Goal: Task Accomplishment & Management: Complete application form

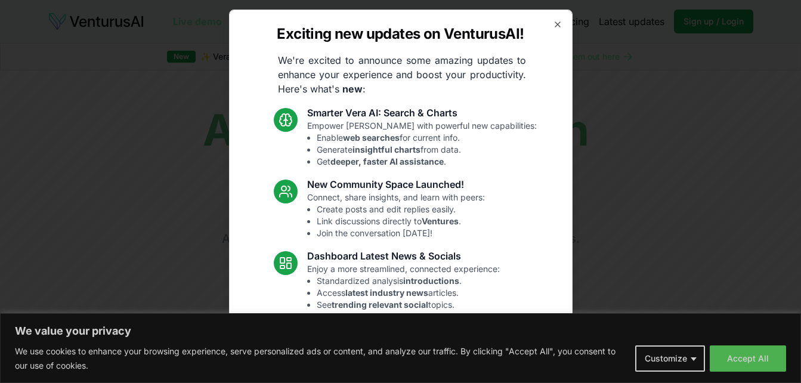
scroll to position [114, 0]
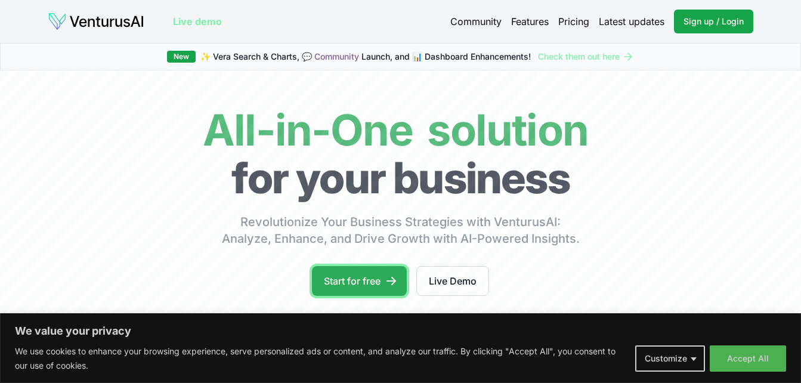
click at [364, 284] on link "Start for free" at bounding box center [359, 281] width 95 height 30
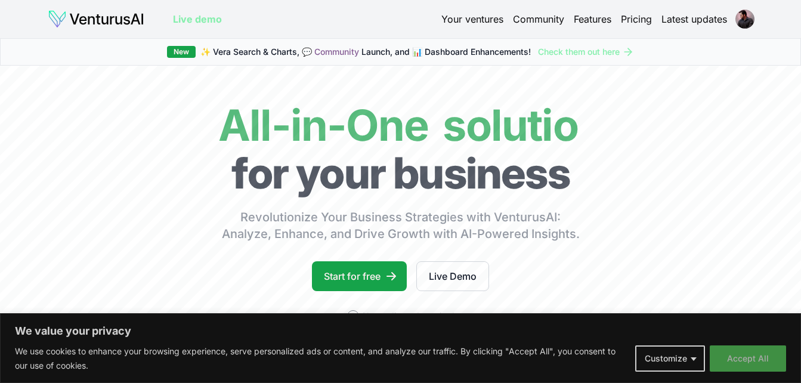
click at [733, 351] on button "Accept All" at bounding box center [747, 358] width 76 height 26
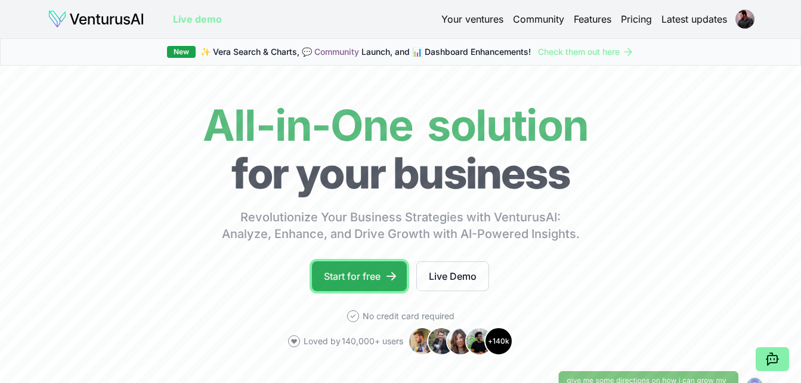
click at [356, 284] on link "Start for free" at bounding box center [359, 276] width 95 height 30
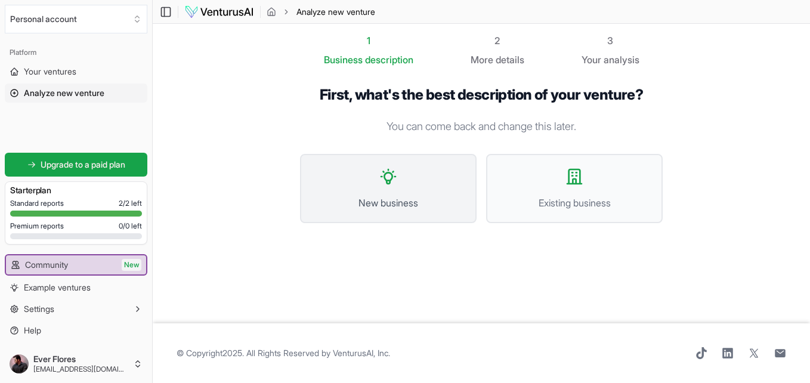
click at [396, 184] on icon at bounding box center [388, 176] width 19 height 19
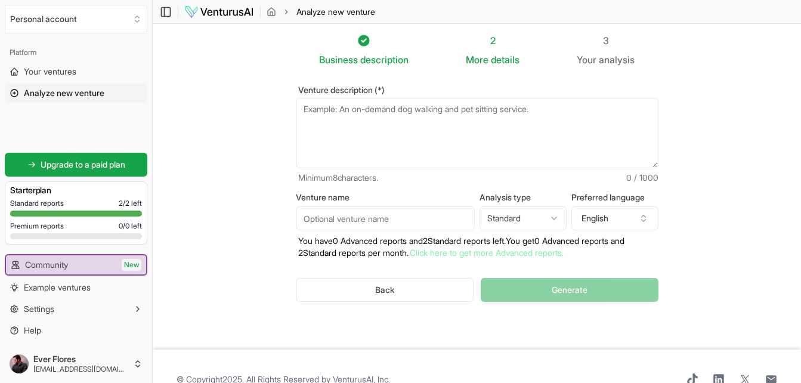
click at [574, 323] on div "Venture description (*) Minimum 8 characters. 0 / 1000 Venture name Analysis ty…" at bounding box center [477, 203] width 401 height 273
click at [570, 335] on div "Venture description (*) Minimum 8 characters. 0 / 1000 Venture name Analysis ty…" at bounding box center [477, 203] width 401 height 273
click at [324, 117] on textarea "Venture description (*)" at bounding box center [477, 133] width 362 height 70
click at [645, 214] on icon "button" at bounding box center [644, 218] width 10 height 10
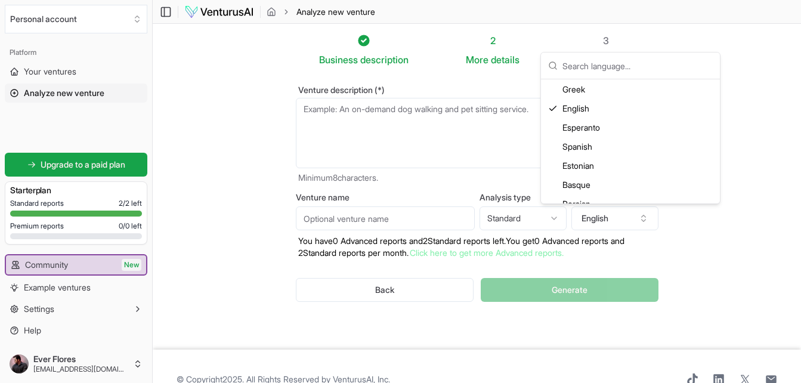
scroll to position [674, 0]
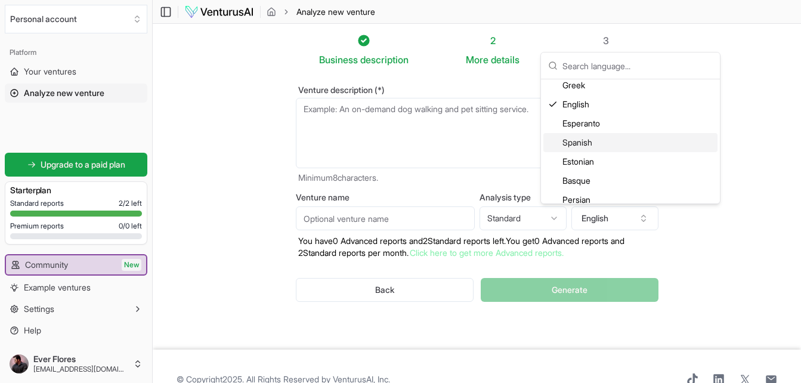
click at [577, 143] on div "Spanish" at bounding box center [630, 142] width 174 height 19
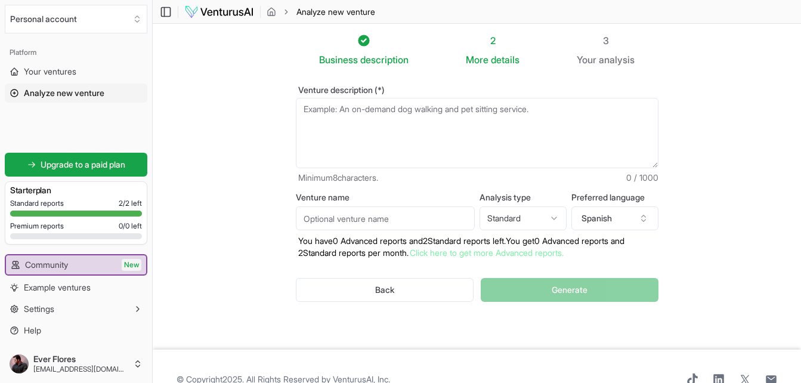
click at [487, 118] on textarea "Venture description (*)" at bounding box center [477, 133] width 362 height 70
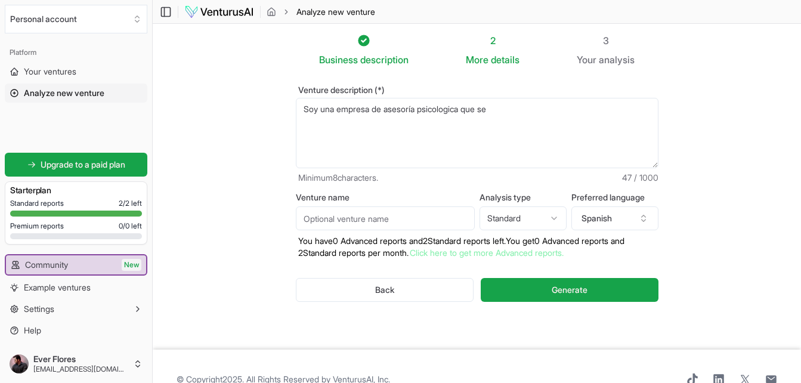
click at [503, 108] on textarea "Soy una empresa de asesoría psicologia que se" at bounding box center [477, 133] width 362 height 70
click at [561, 106] on textarea "Soy una empresa de asesoría psicologia que se" at bounding box center [477, 133] width 362 height 70
click at [554, 111] on textarea "Soy una empresa de asesoría psicologia que se" at bounding box center [477, 133] width 362 height 70
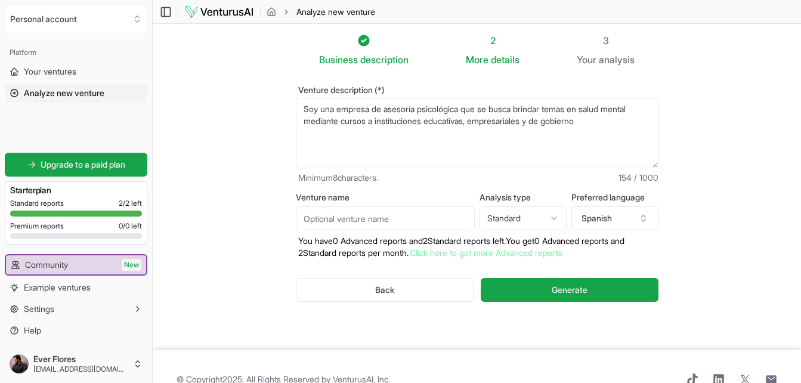
click at [647, 109] on textarea "Soy una empresa de asesoría psicologia que se" at bounding box center [477, 133] width 362 height 70
click at [495, 110] on textarea "Soy una empresa de asesoría psicologia que se" at bounding box center [477, 133] width 362 height 70
click at [637, 109] on textarea "Soy una empresa de asesoría psicologia que se" at bounding box center [477, 133] width 362 height 70
click at [343, 120] on textarea "Soy una empresa de asesoría psicologia que se" at bounding box center [477, 133] width 362 height 70
click at [476, 122] on textarea "Soy una empresa de asesoría psicologia que se" at bounding box center [477, 133] width 362 height 70
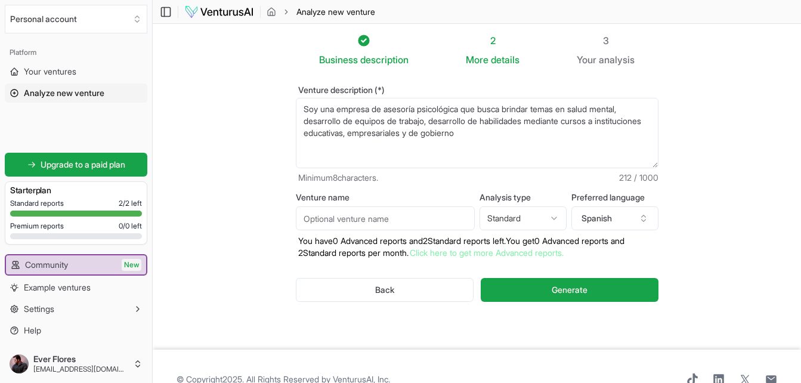
click at [516, 132] on textarea "Soy una empresa de asesoría psicologia que se" at bounding box center [477, 133] width 362 height 70
type textarea "Soy una empresa de asesoría psicológica que busca brindar temas en salud mental…"
click at [571, 287] on span "Generate" at bounding box center [569, 290] width 36 height 12
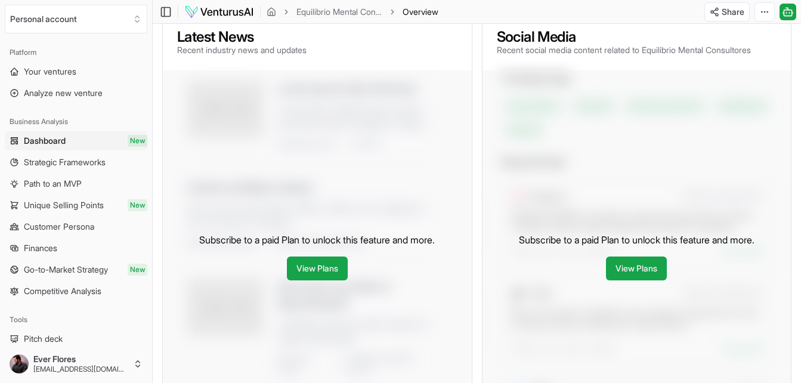
scroll to position [523, 0]
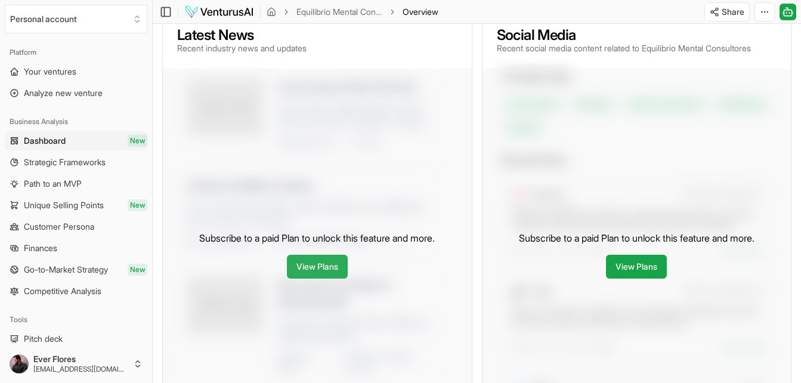
click at [318, 278] on link "View Plans" at bounding box center [317, 267] width 61 height 24
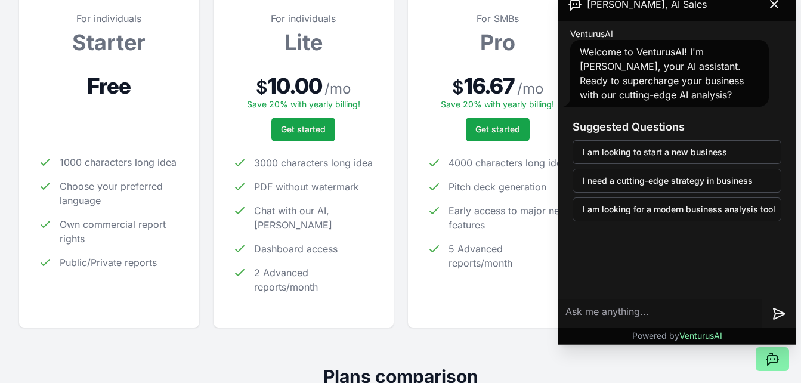
scroll to position [195, 0]
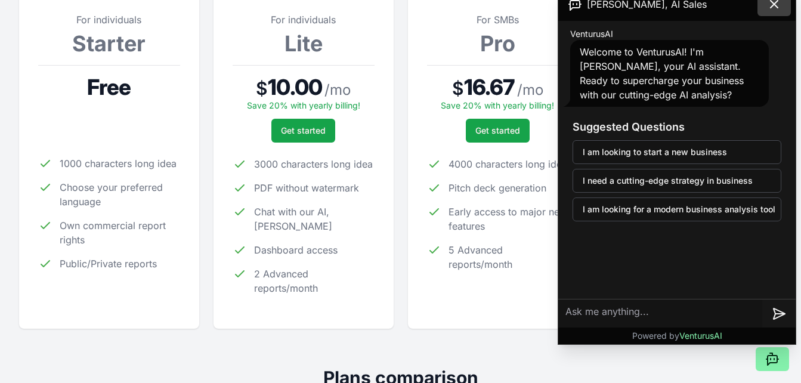
click at [778, 2] on icon at bounding box center [774, 4] width 14 height 14
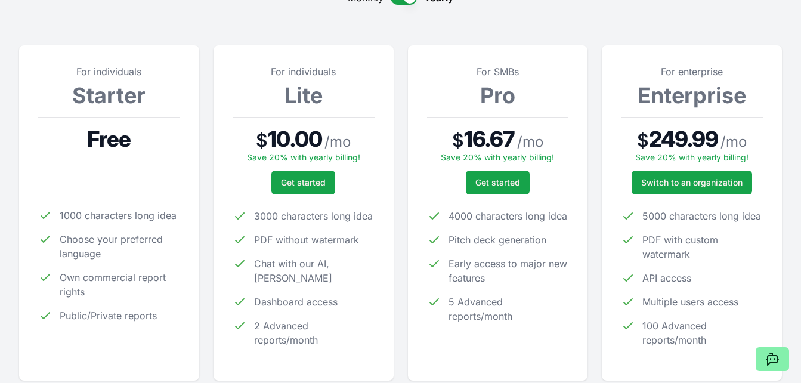
scroll to position [0, 0]
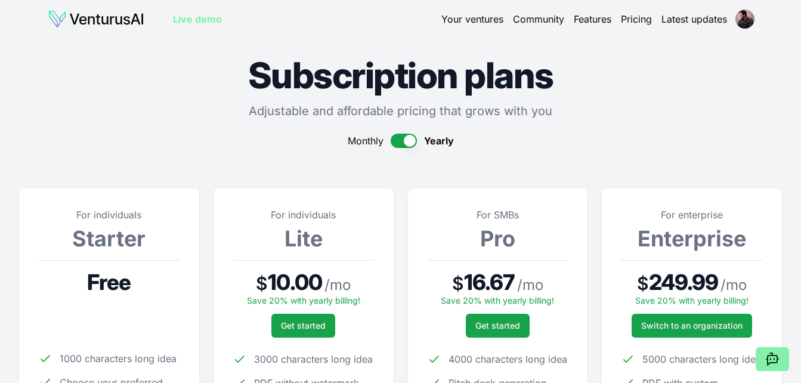
click at [201, 17] on link "Live demo" at bounding box center [197, 19] width 49 height 14
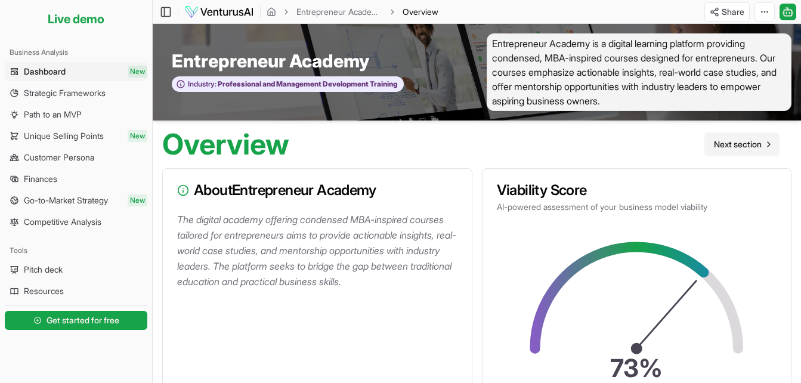
click at [746, 144] on span "Next section" at bounding box center [738, 144] width 48 height 12
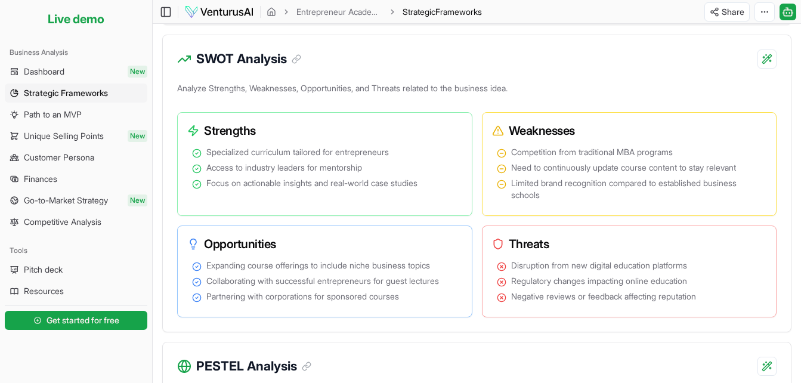
scroll to position [590, 0]
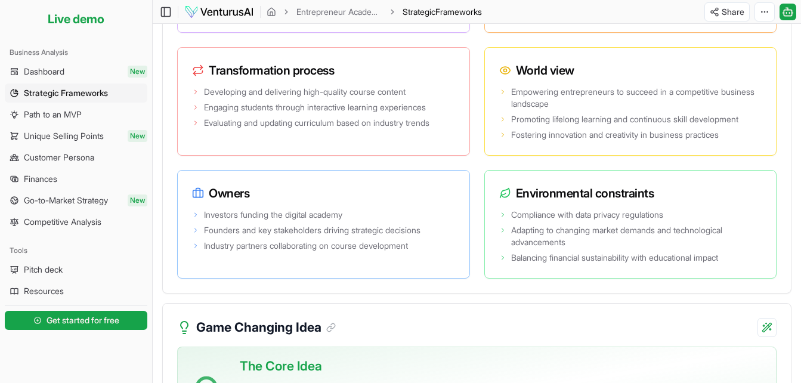
scroll to position [2351, 0]
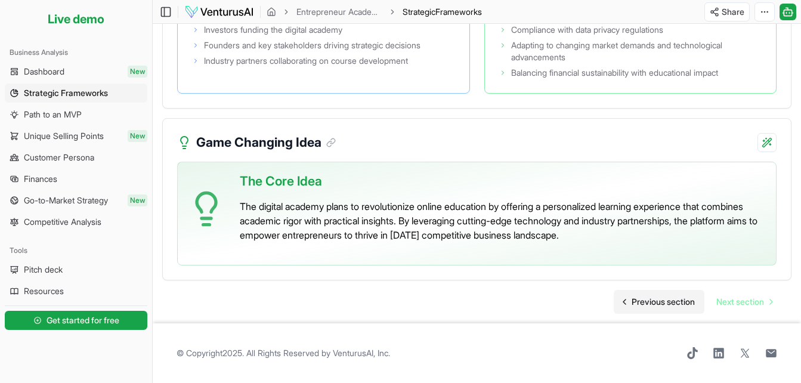
click at [658, 301] on span "Previous section" at bounding box center [662, 302] width 63 height 12
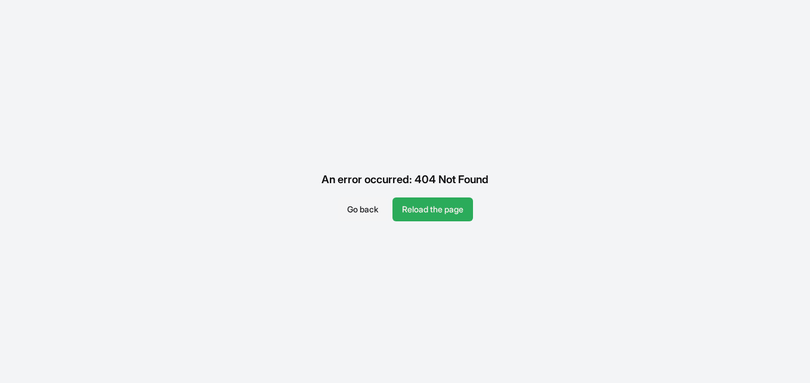
click at [447, 207] on button "Reload the page" at bounding box center [432, 209] width 80 height 24
click at [365, 206] on button "Go back" at bounding box center [362, 209] width 50 height 24
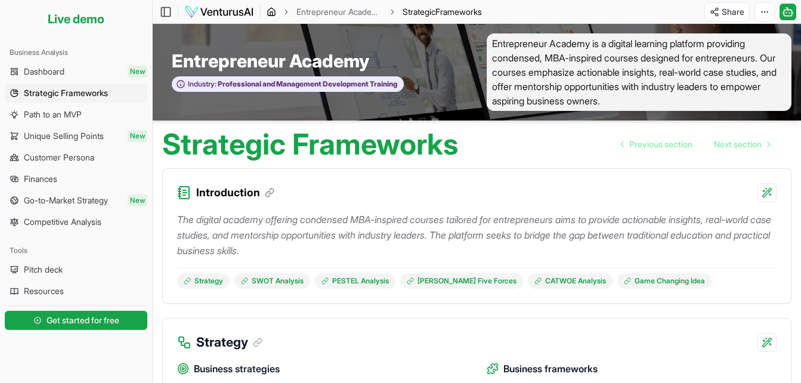
click at [273, 11] on icon "breadcrumb" at bounding box center [271, 12] width 10 height 10
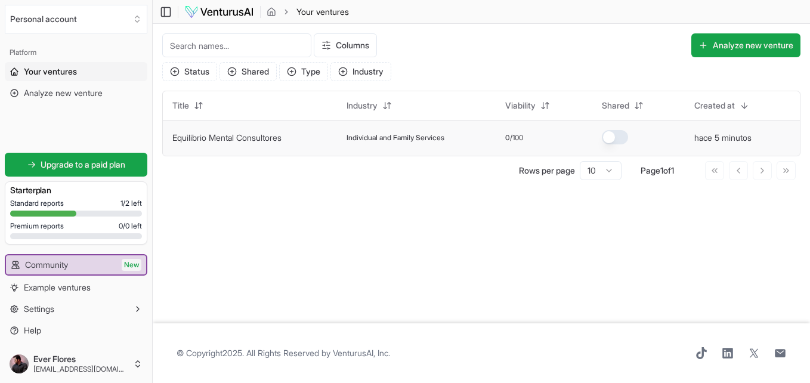
click at [619, 132] on button "button" at bounding box center [615, 137] width 26 height 14
click at [242, 134] on link "Equilibrio Mental Consultores" at bounding box center [226, 137] width 109 height 10
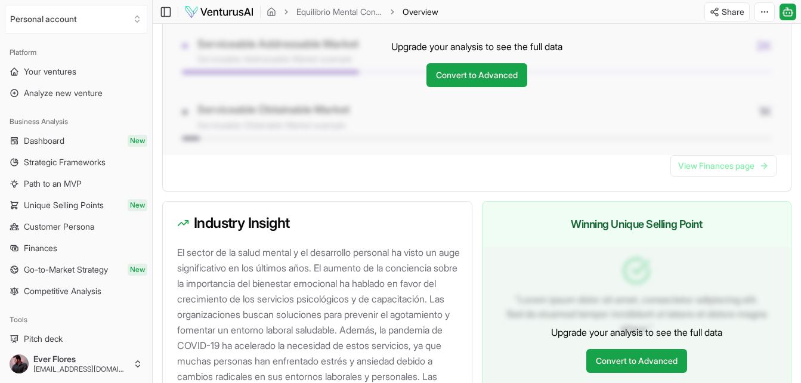
scroll to position [1324, 0]
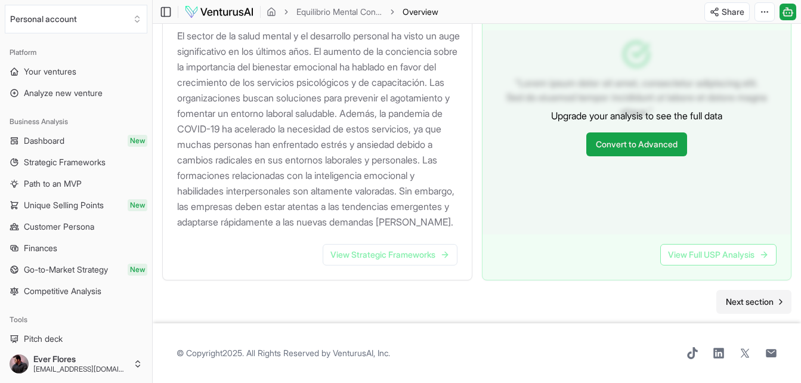
click at [743, 300] on span "Next section" at bounding box center [750, 302] width 48 height 12
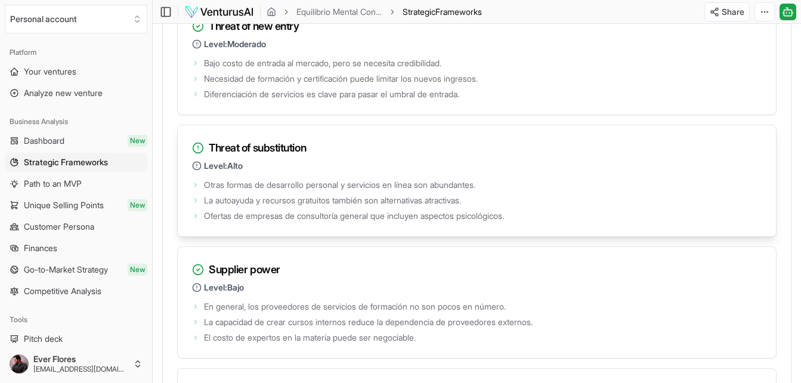
scroll to position [1632, 0]
